Goal: Find specific page/section: Find specific page/section

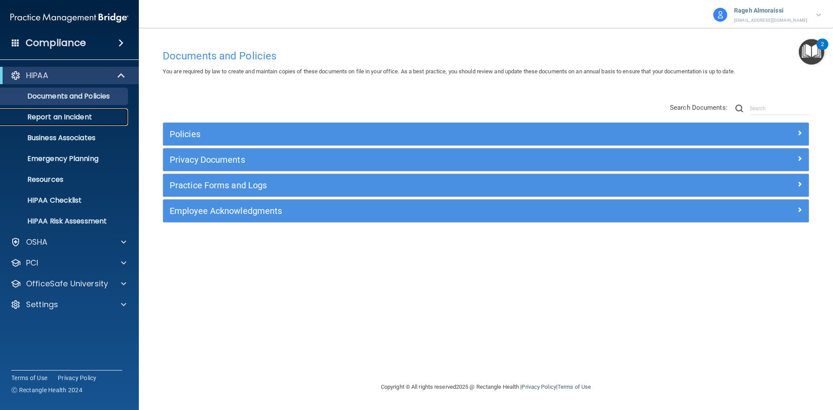
click at [68, 115] on p "Report an Incident" at bounding box center [65, 117] width 118 height 9
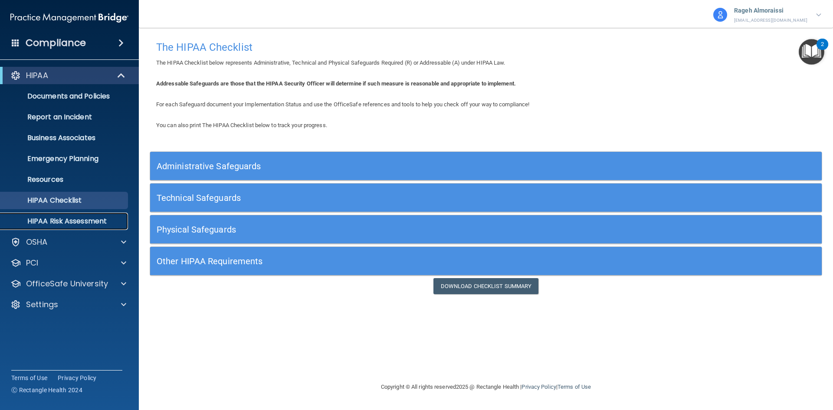
click at [78, 226] on p "HIPAA Risk Assessment" at bounding box center [65, 221] width 118 height 9
